Goal: Task Accomplishment & Management: Use online tool/utility

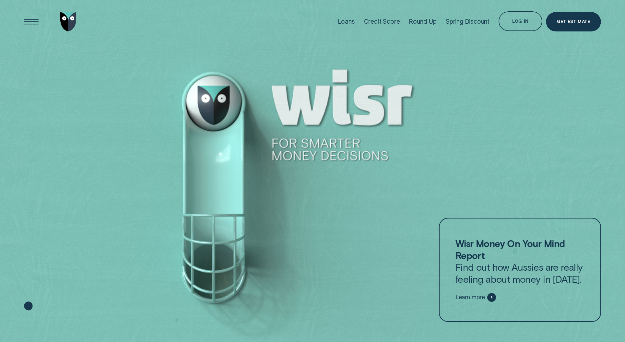
click at [355, 24] on li "Loans" at bounding box center [346, 22] width 26 height 44
click at [349, 22] on div "Loans" at bounding box center [346, 21] width 17 height 7
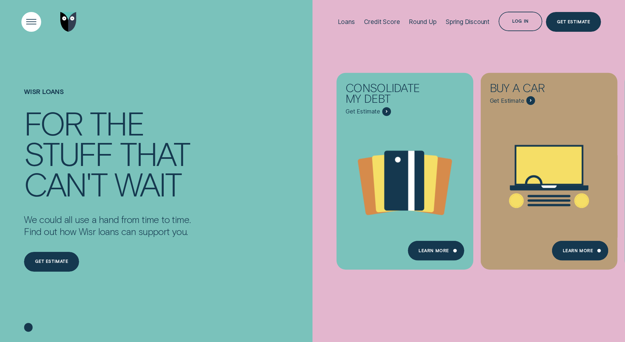
click at [30, 20] on div "Open Menu" at bounding box center [32, 22] width 28 height 28
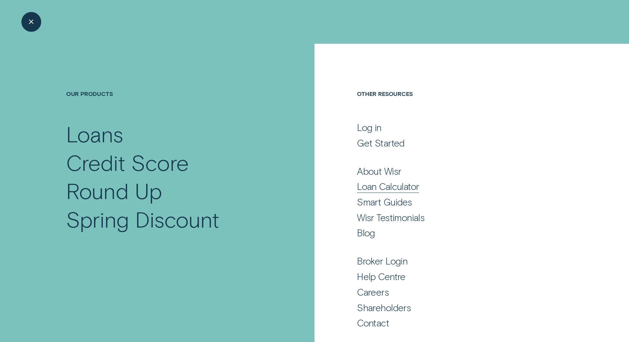
click at [374, 186] on div "Loan Calculator" at bounding box center [388, 187] width 62 height 12
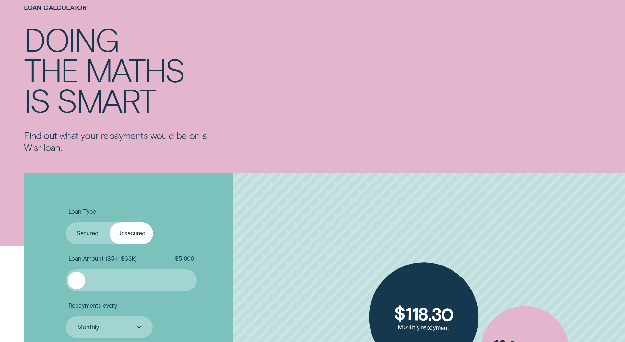
scroll to position [185, 0]
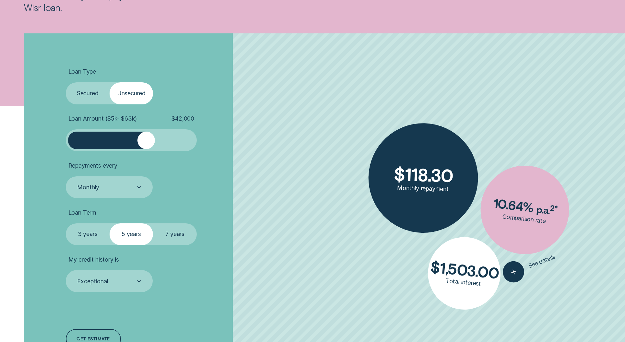
click at [147, 143] on div at bounding box center [131, 141] width 109 height 18
click at [197, 148] on li "Loan Amount ( $5k - $63k ) $ 42,000" at bounding box center [166, 133] width 201 height 36
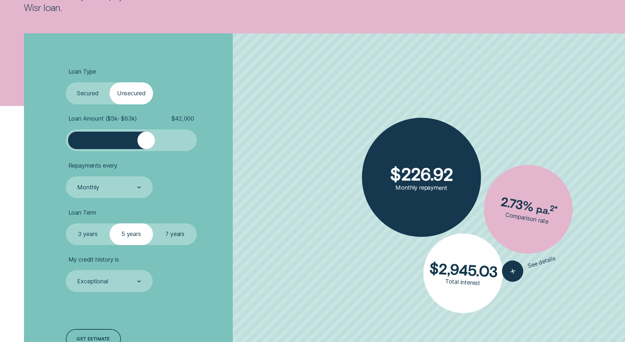
click at [193, 143] on div at bounding box center [190, 141] width 9 height 18
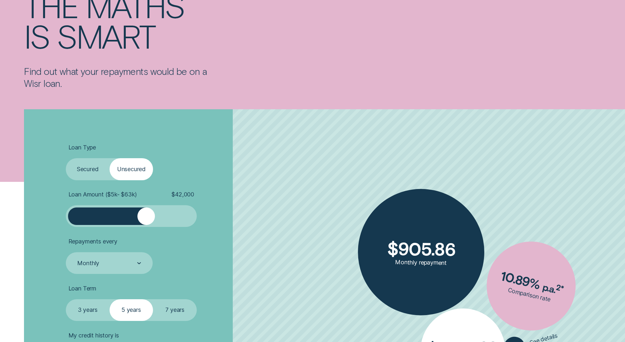
scroll to position [223, 0]
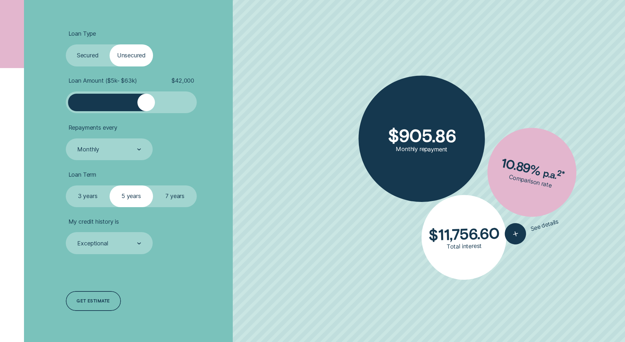
click at [77, 107] on div at bounding box center [131, 103] width 109 height 18
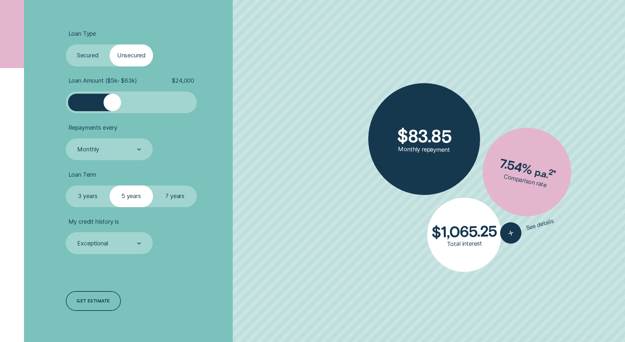
click at [112, 108] on div at bounding box center [131, 103] width 109 height 18
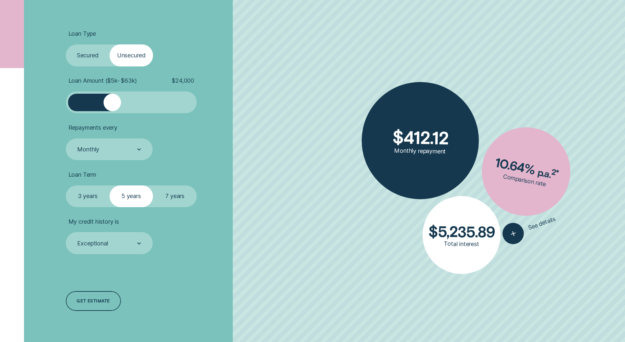
click at [163, 106] on div at bounding box center [131, 103] width 109 height 18
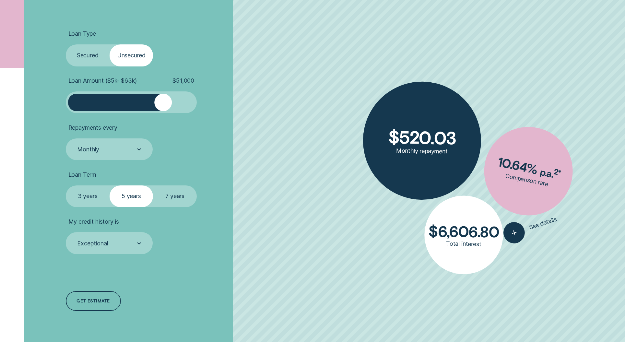
click at [180, 109] on div at bounding box center [131, 103] width 109 height 18
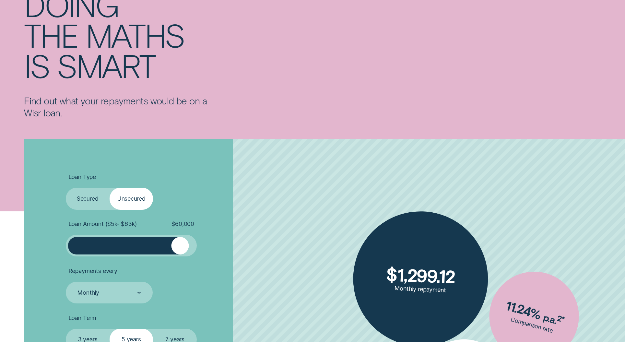
scroll to position [220, 0]
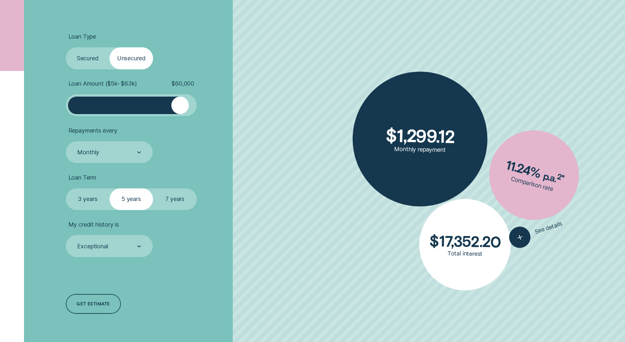
click at [70, 103] on div at bounding box center [72, 106] width 9 height 18
click at [114, 108] on div at bounding box center [131, 106] width 109 height 18
click at [93, 105] on div at bounding box center [131, 106] width 109 height 18
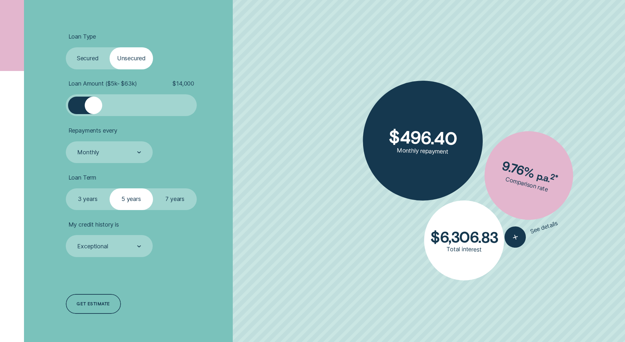
click at [77, 103] on div at bounding box center [131, 106] width 109 height 18
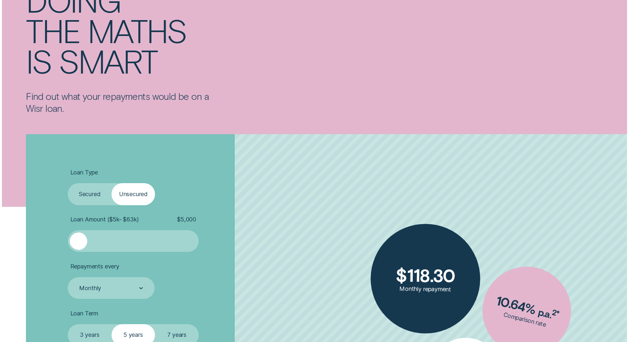
scroll to position [0, 0]
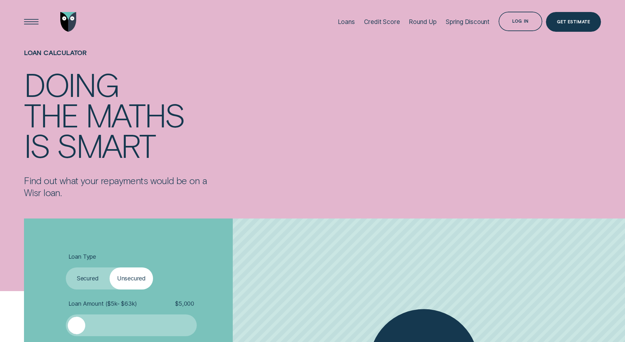
click at [46, 31] on div at bounding box center [51, 22] width 54 height 44
click at [37, 27] on div "Open Menu" at bounding box center [32, 22] width 28 height 28
